Goal: Find specific page/section: Find specific page/section

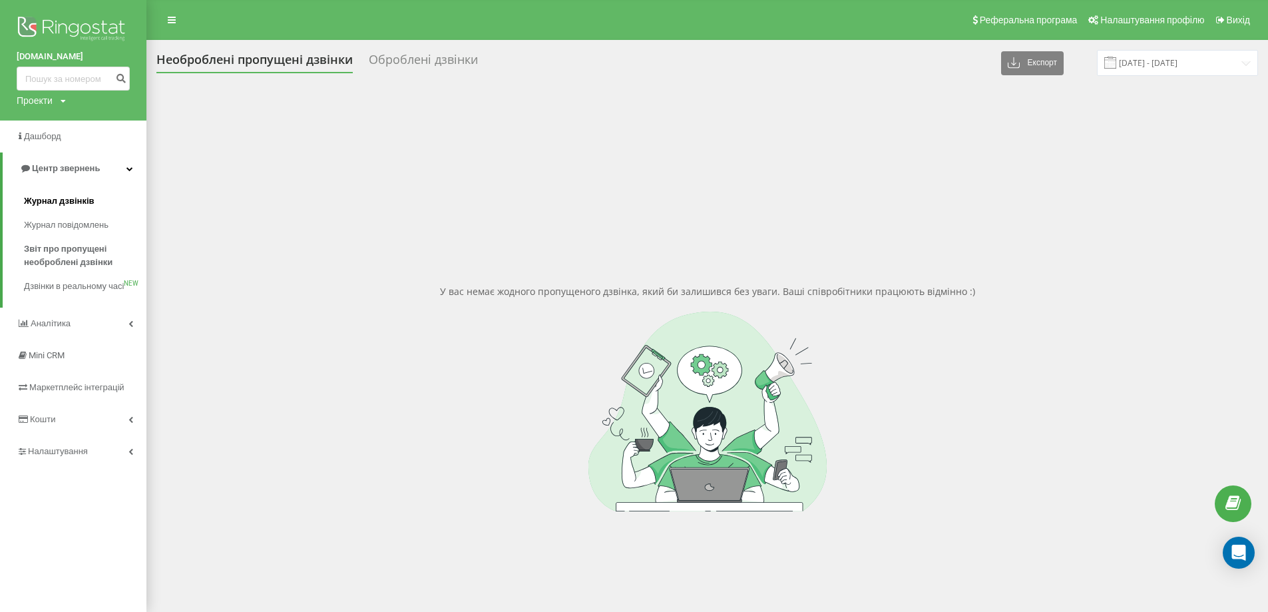
click at [54, 201] on span "Журнал дзвінків" at bounding box center [59, 200] width 71 height 13
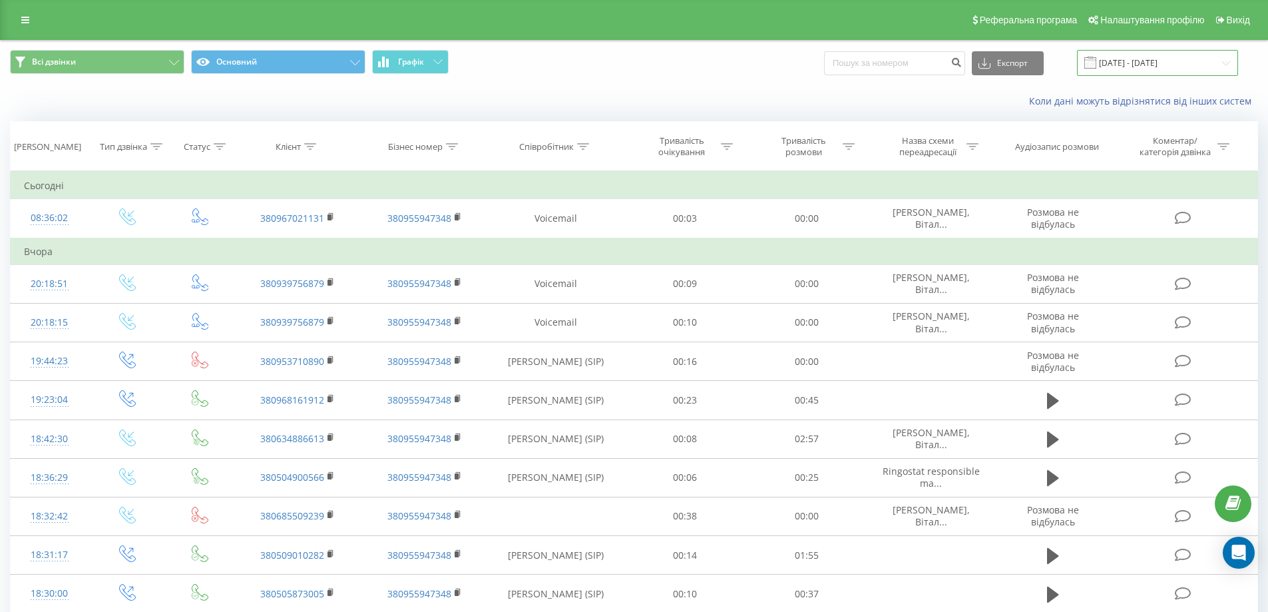
click at [1164, 65] on input "20.07.2025 - 20.08.2025" at bounding box center [1157, 63] width 161 height 26
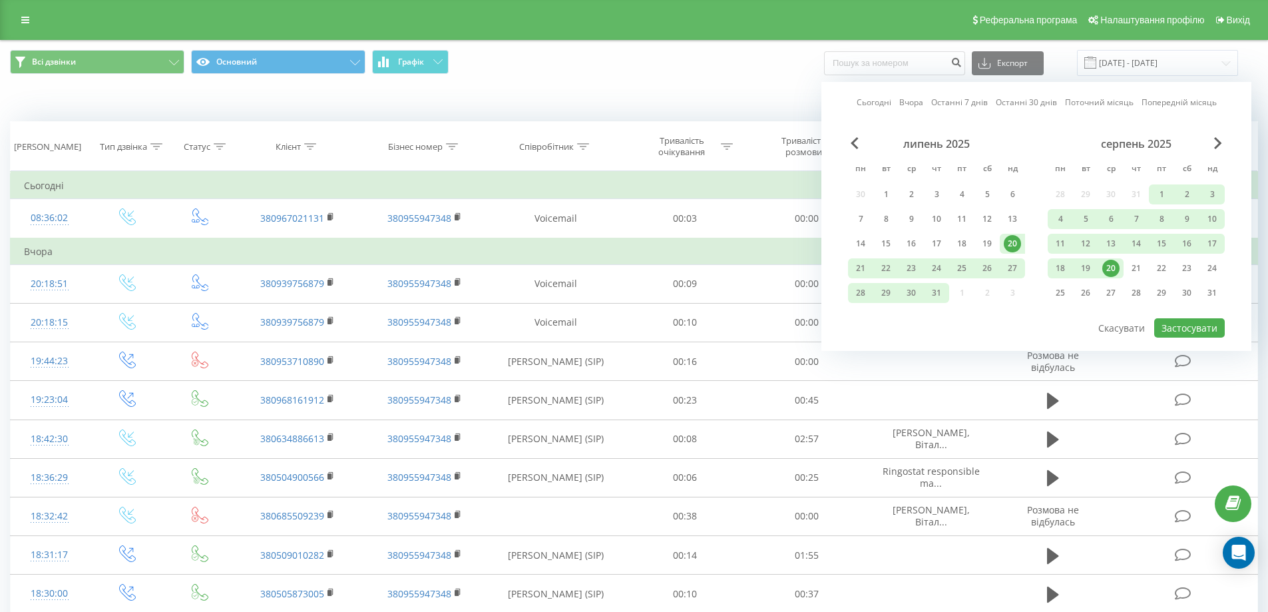
click at [1113, 266] on div "20" at bounding box center [1110, 268] width 17 height 17
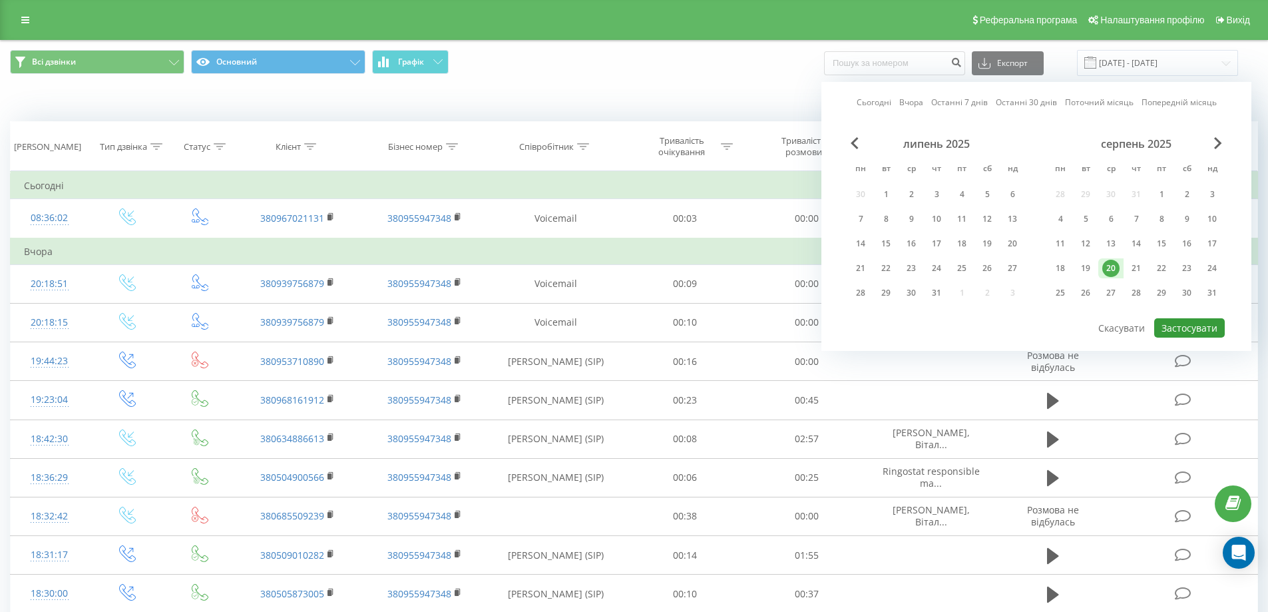
click at [1184, 328] on button "Застосувати" at bounding box center [1189, 327] width 71 height 19
type input "20.08.2025 - 20.08.2025"
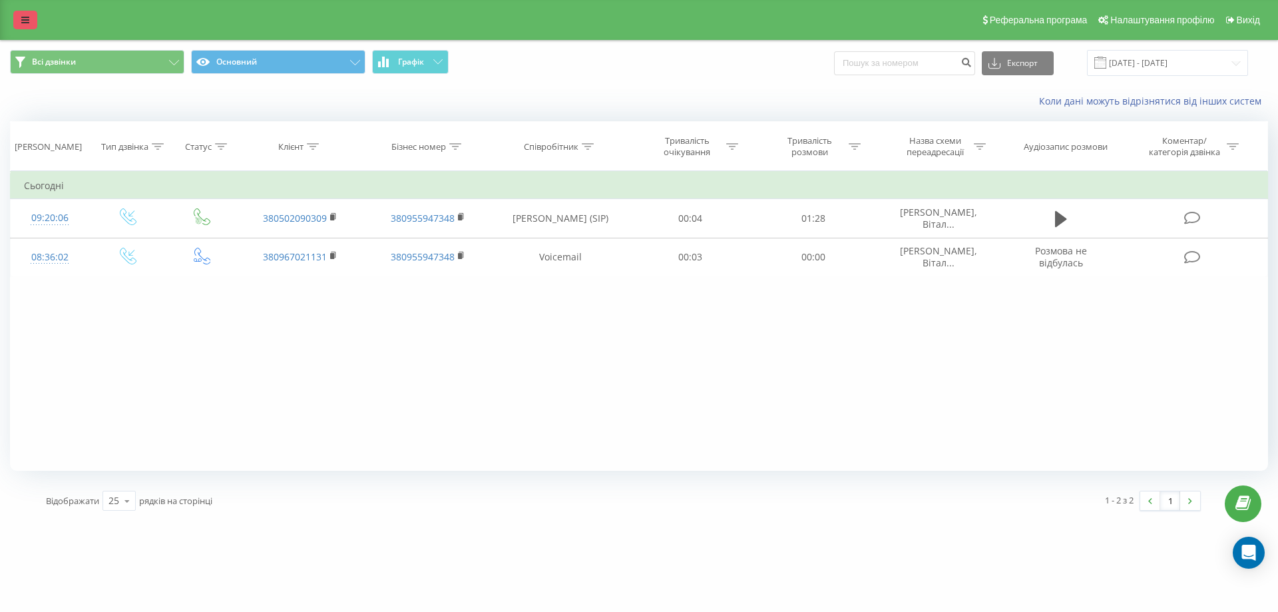
click at [18, 21] on link at bounding box center [25, 20] width 24 height 19
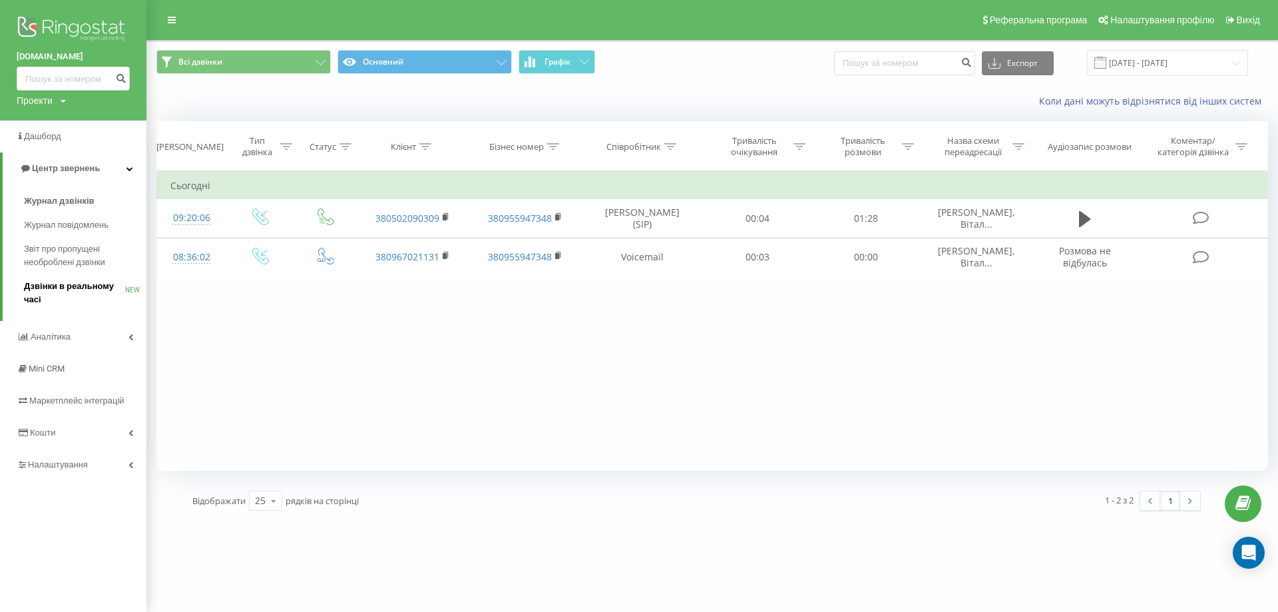
click at [44, 293] on span "Дзвінки в реальному часі" at bounding box center [74, 292] width 101 height 27
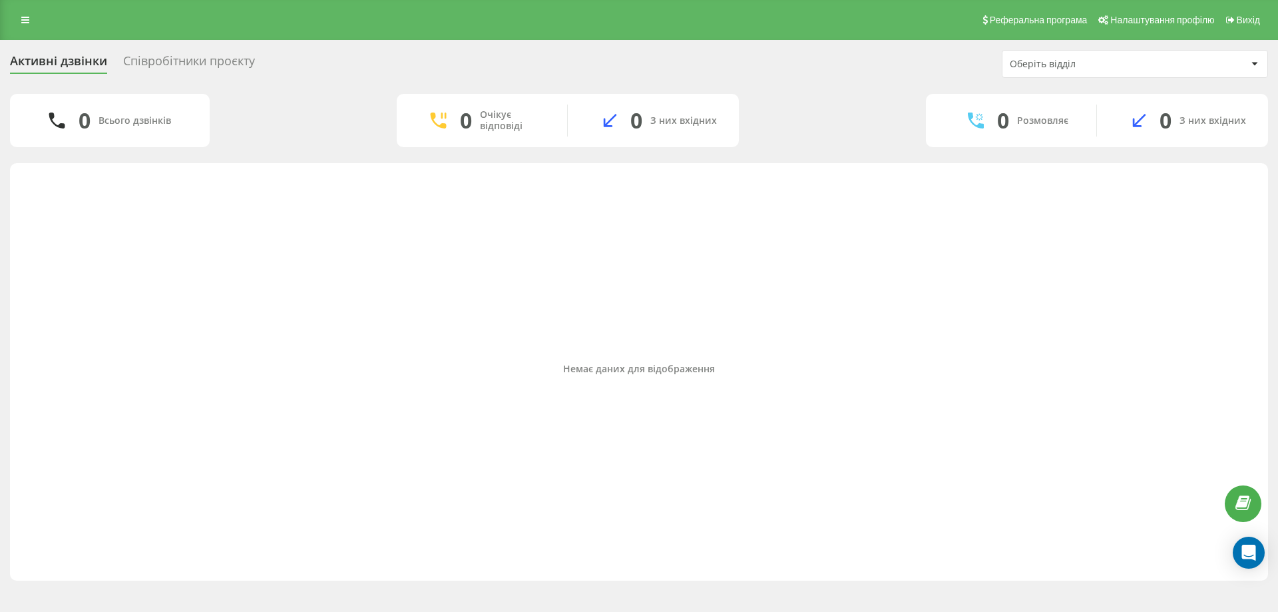
click at [218, 63] on div "Співробітники проєкту" at bounding box center [189, 64] width 132 height 21
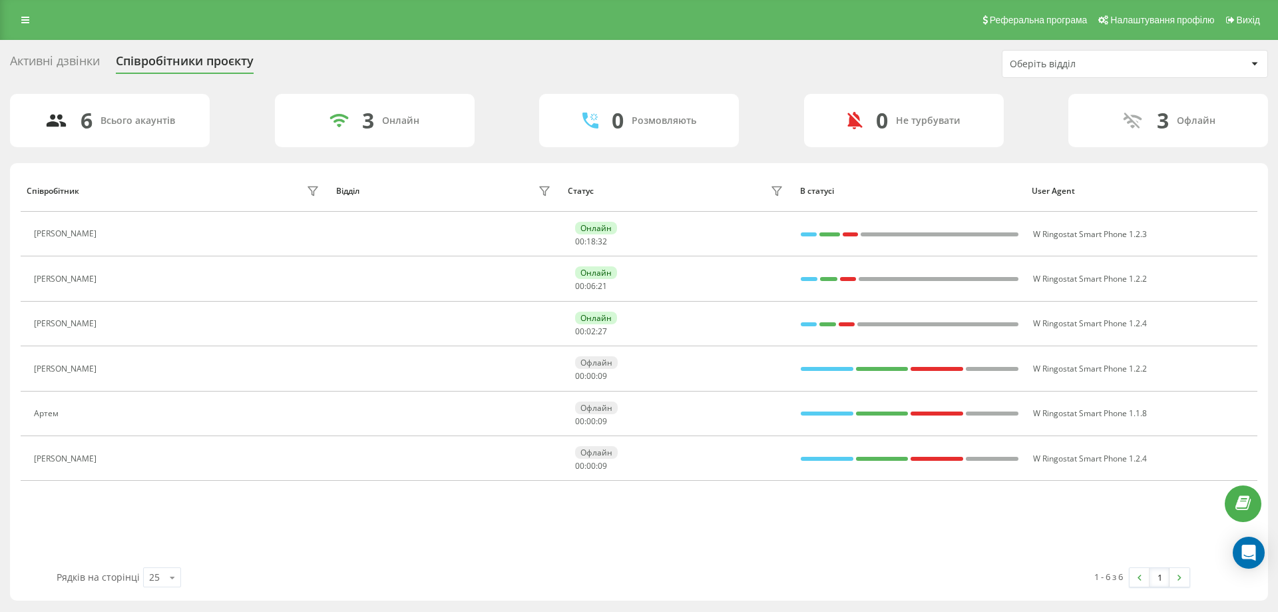
click at [292, 32] on div "Реферальна програма Налаштування профілю Вихід" at bounding box center [639, 20] width 1278 height 40
click at [974, 51] on div "Активні дзвінки Співробітники проєкту Оберіть відділ" at bounding box center [639, 64] width 1258 height 28
